Goal: Information Seeking & Learning: Learn about a topic

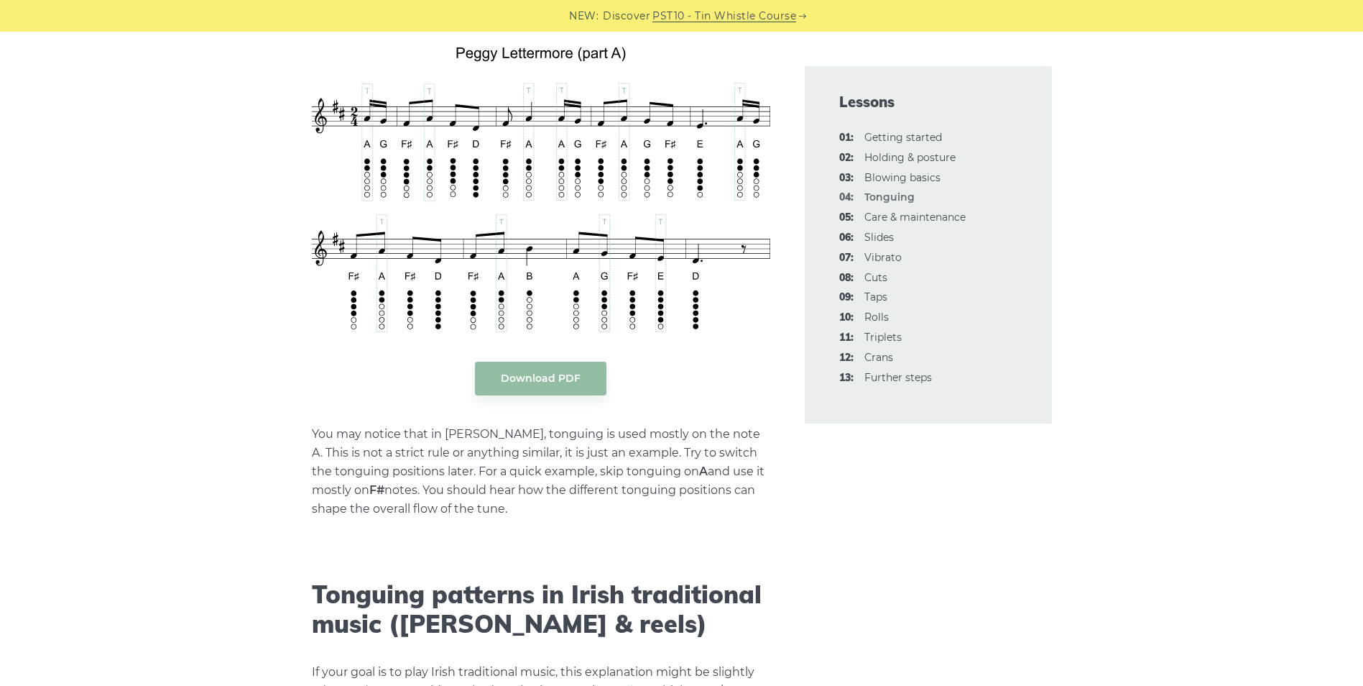
scroll to position [3157, 0]
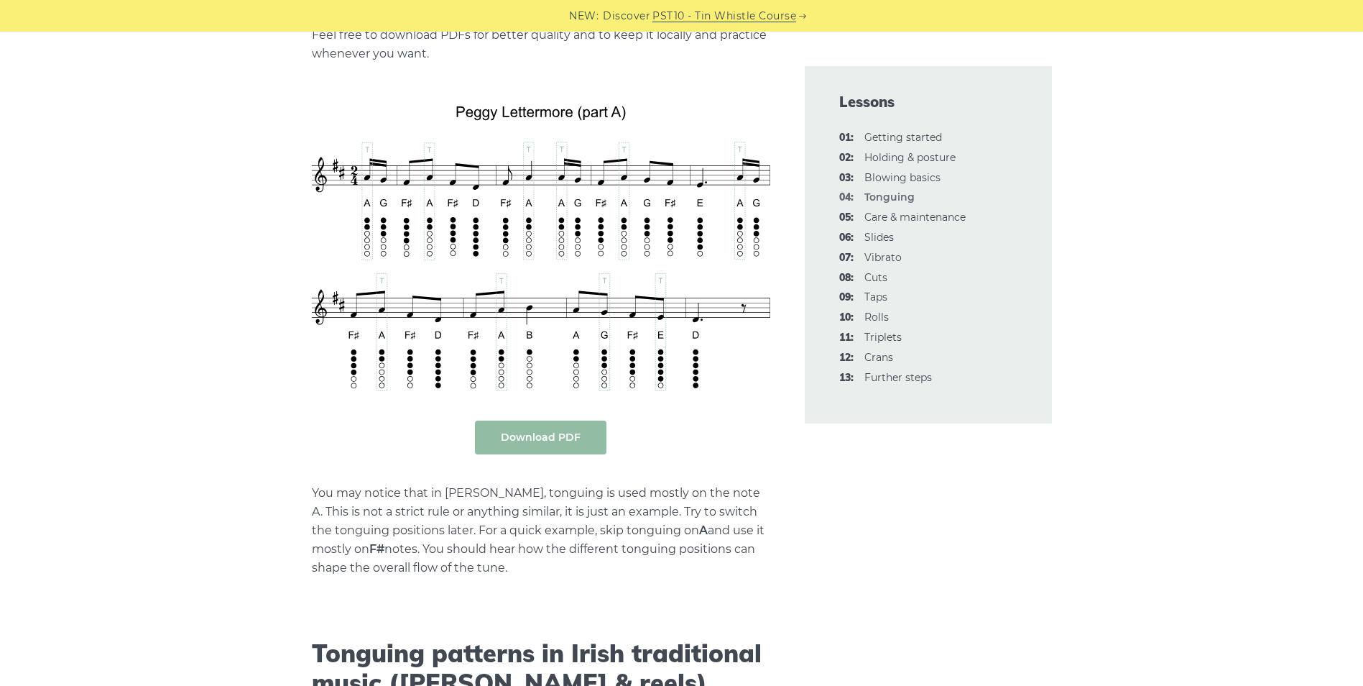
click at [563, 435] on body "NEW: Discover PST10 - Tin Whistle Course Lessons Fingering Charts Tabs & Notes …" at bounding box center [681, 178] width 1363 height 6670
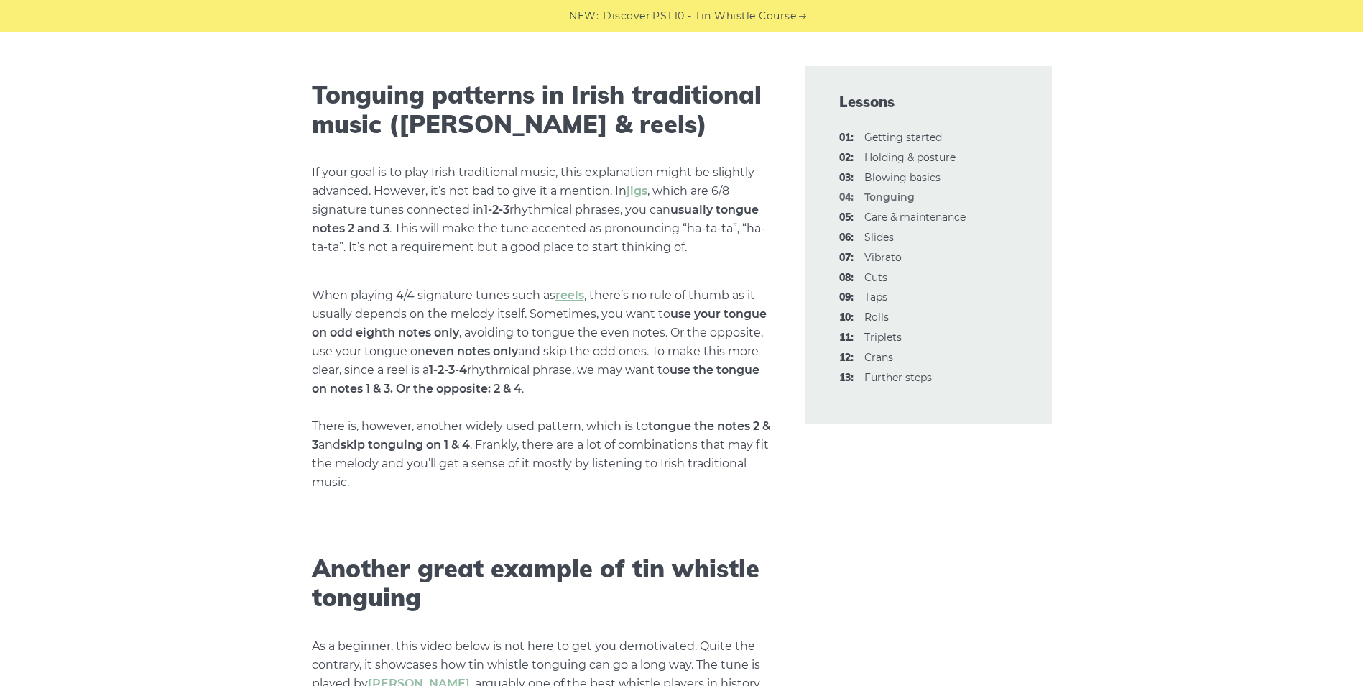
scroll to position [3752, 0]
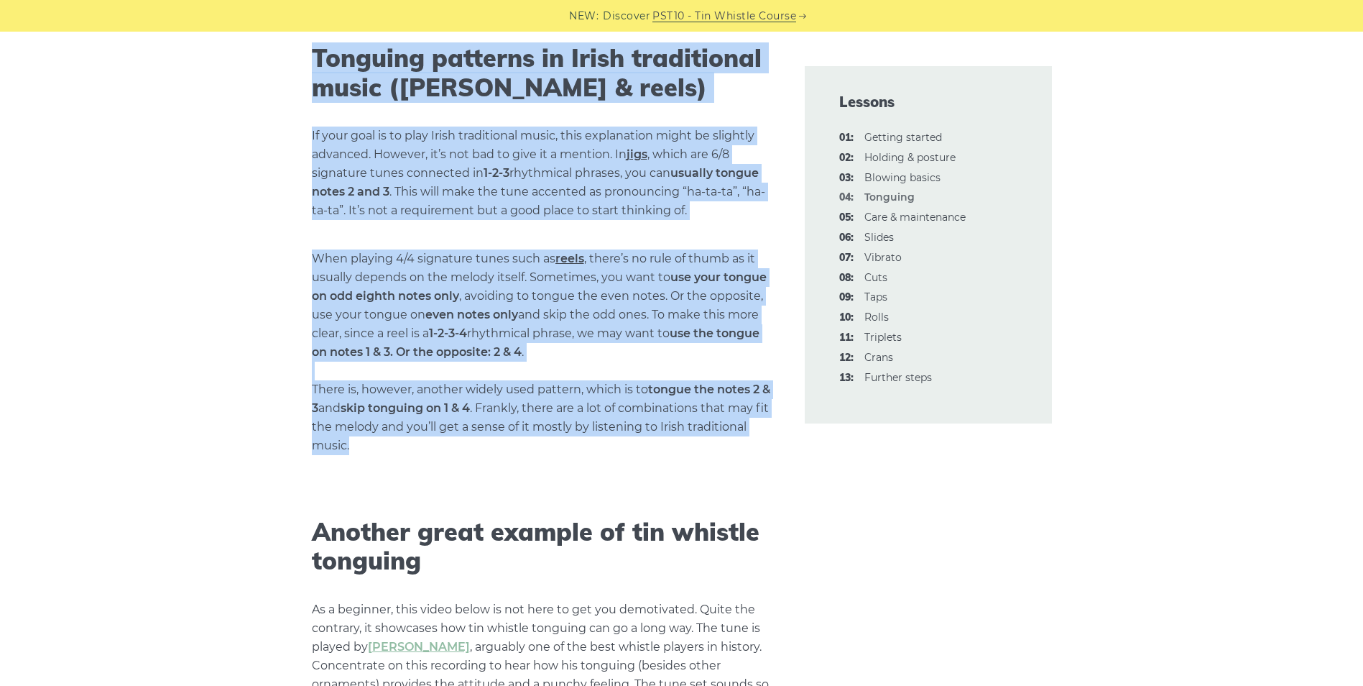
drag, startPoint x: 294, startPoint y: 47, endPoint x: 481, endPoint y: 439, distance: 434.6
drag, startPoint x: 481, startPoint y: 439, endPoint x: 425, endPoint y: 318, distance: 133.5
click at [425, 318] on p "When playing 4/4 signature tunes such as reels , there’s no rule of thumb as it…" at bounding box center [541, 352] width 458 height 206
drag, startPoint x: 310, startPoint y: 55, endPoint x: 732, endPoint y: 443, distance: 572.1
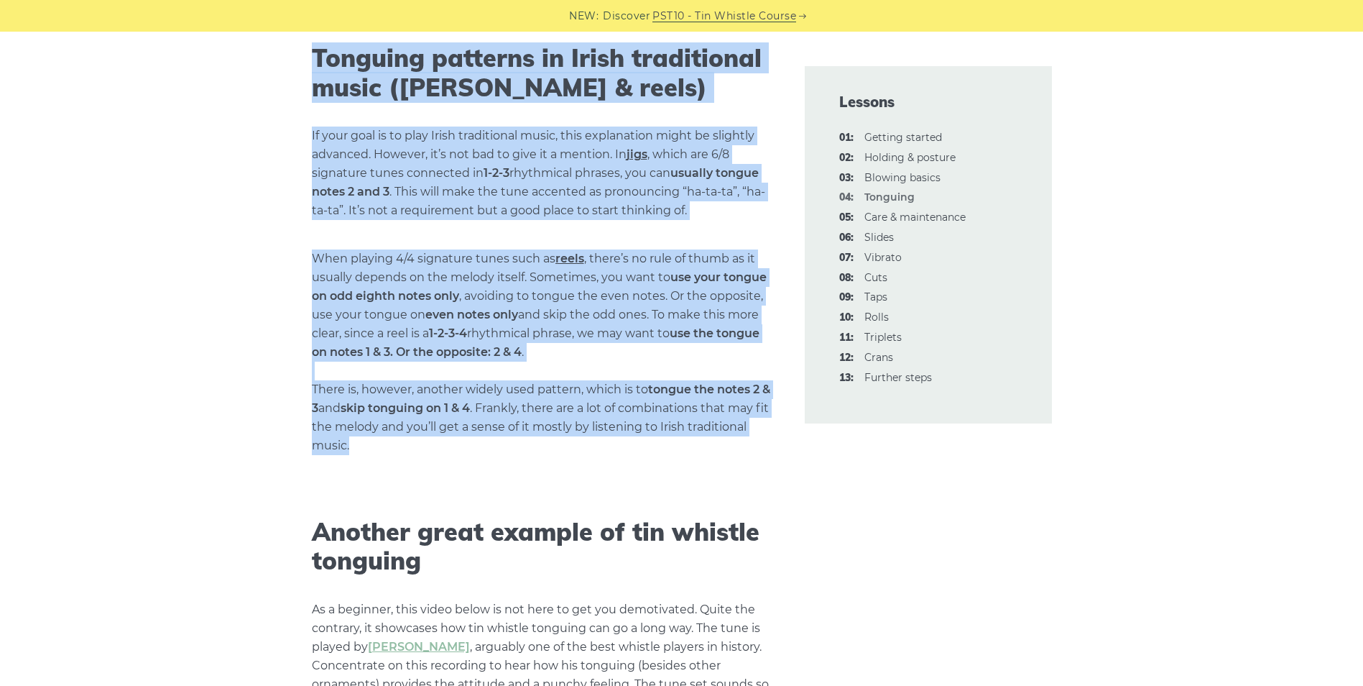
copy div "Tonguing patterns in Irish traditional music (i.e. jigs & reels) If your goal i…"
drag, startPoint x: 733, startPoint y: 463, endPoint x: 719, endPoint y: 449, distance: 19.8
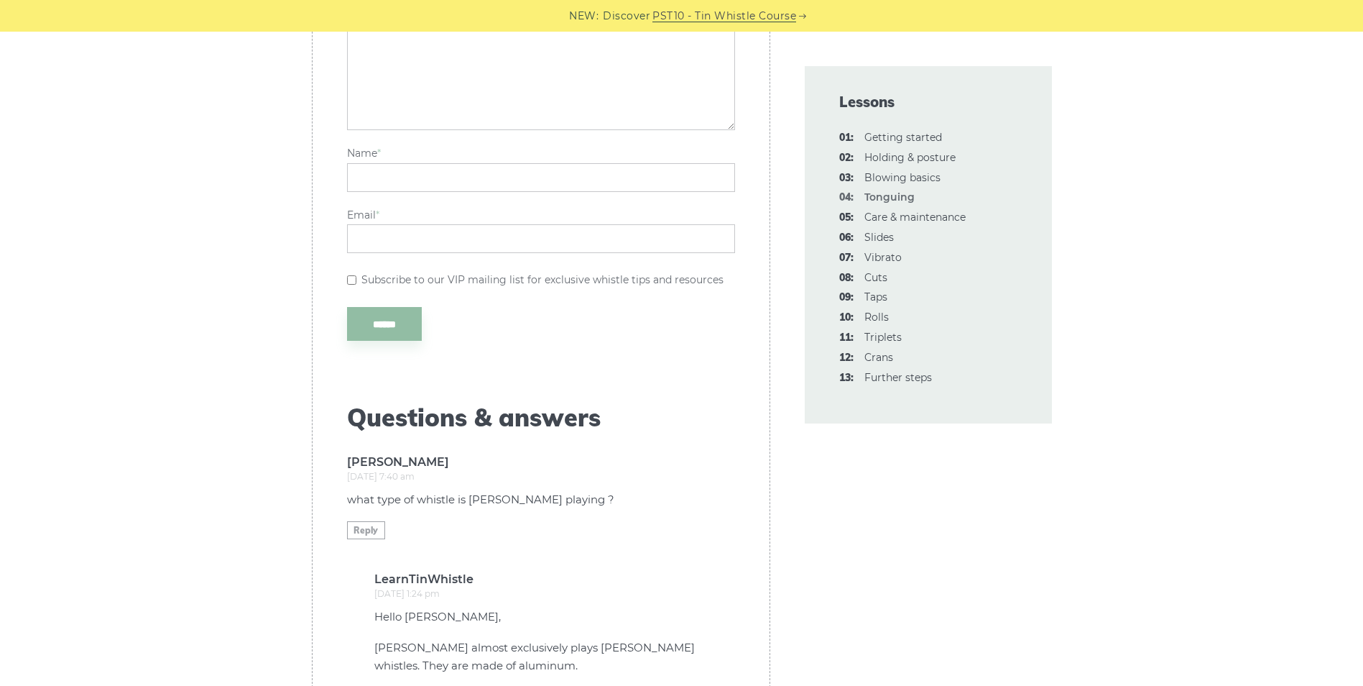
scroll to position [5610, 0]
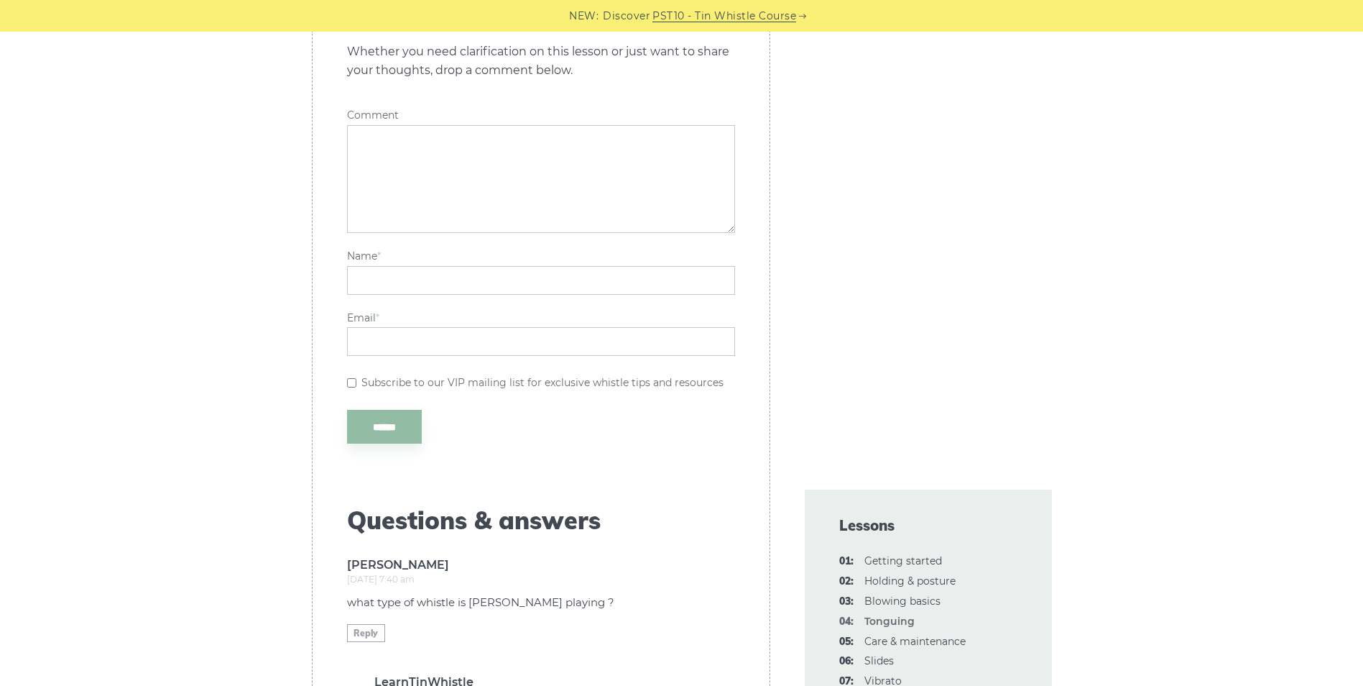
scroll to position [5558, 0]
